Goal: Find specific page/section: Find specific page/section

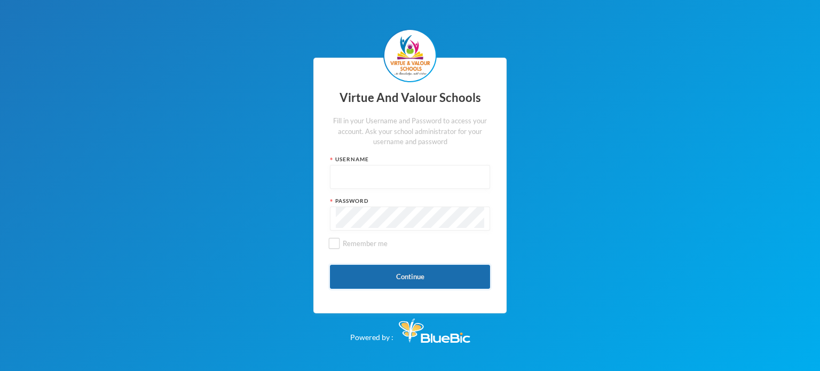
type input "vvsstaff120"
click at [404, 277] on button "Continue" at bounding box center [410, 277] width 160 height 24
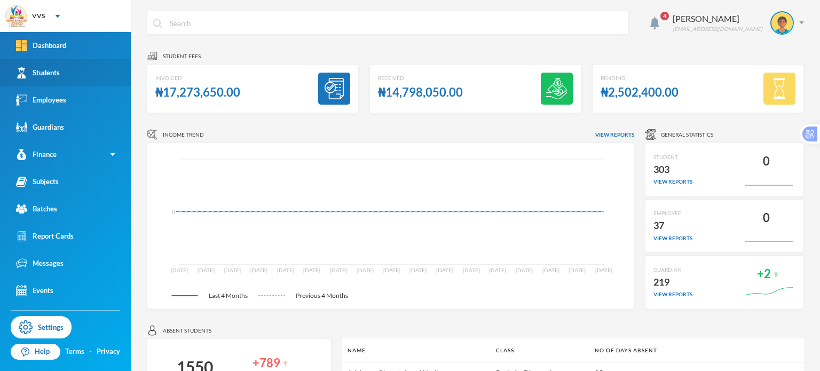
click at [35, 82] on link "Students" at bounding box center [65, 72] width 131 height 27
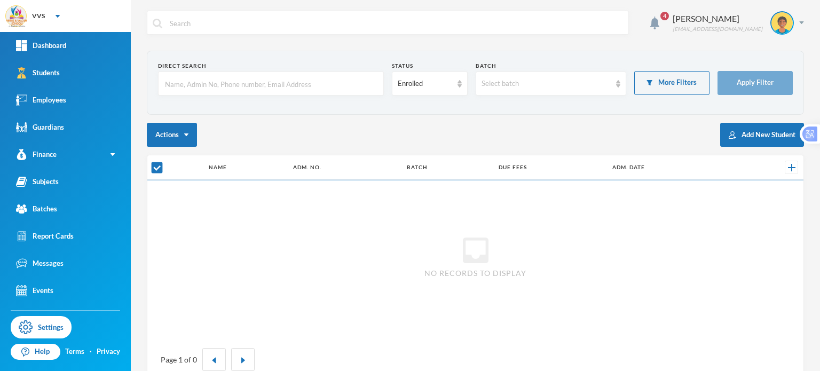
click at [269, 81] on input "text" at bounding box center [271, 84] width 214 height 24
click at [332, 86] on input "text" at bounding box center [271, 84] width 214 height 24
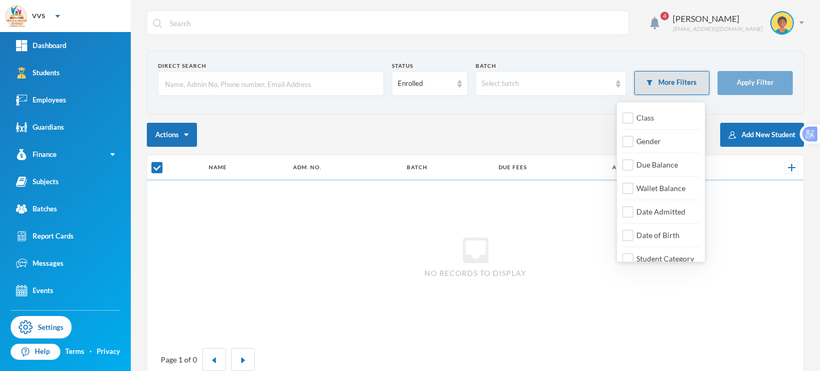
click at [668, 83] on button "More Filters" at bounding box center [671, 83] width 75 height 24
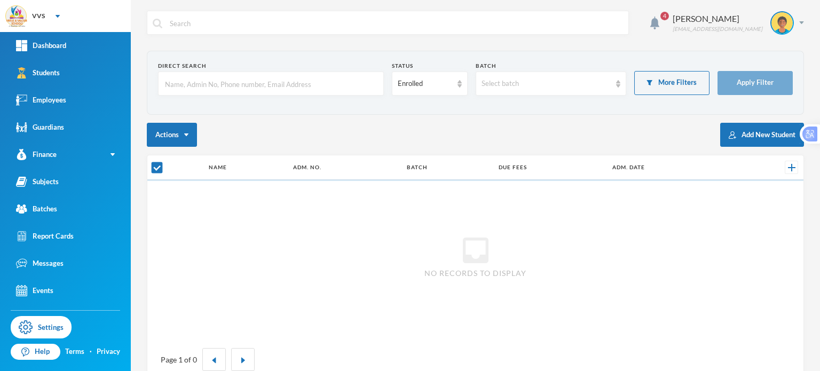
click at [364, 115] on div "Direct Search Status Enrolled Batch Select batch More Filters Apply Filter Acti…" at bounding box center [475, 219] width 657 height 337
checkbox input "false"
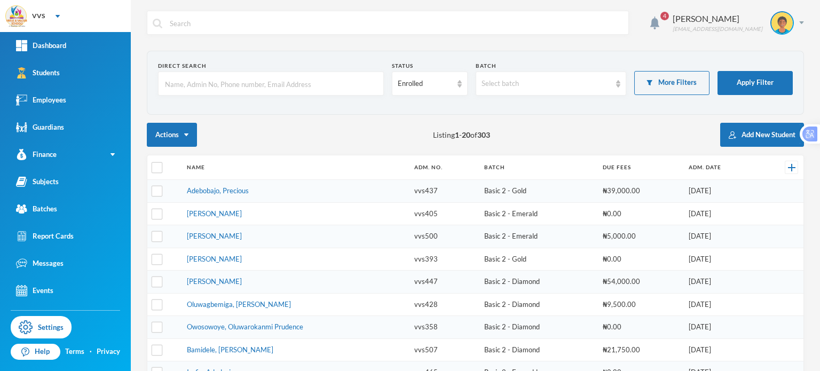
click at [298, 83] on input "text" at bounding box center [271, 84] width 214 height 24
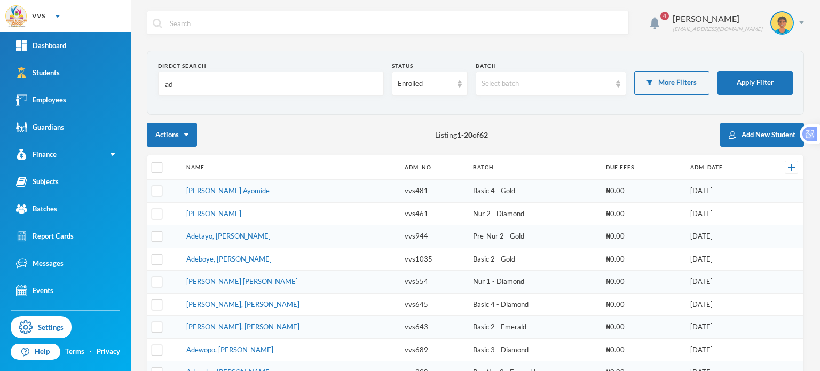
type input "a"
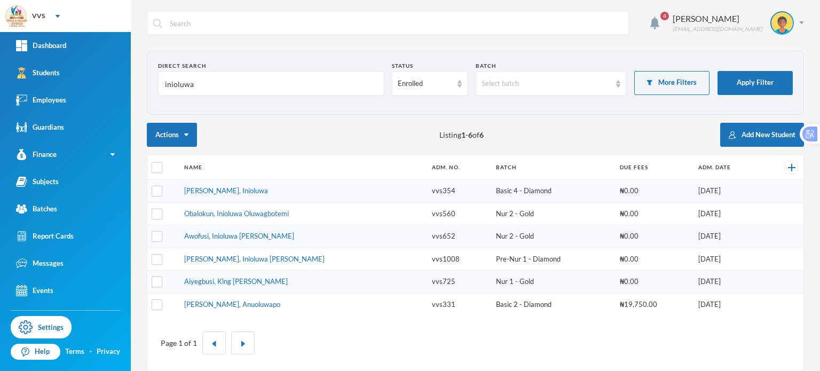
type input "inioluwa"
